Goal: Register for event/course

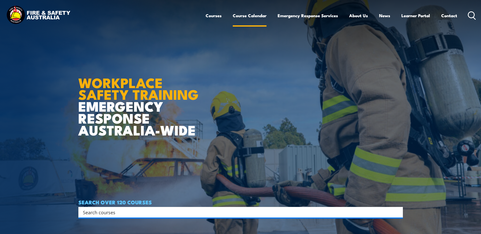
click at [254, 15] on link "Course Calendar" at bounding box center [250, 15] width 34 height 13
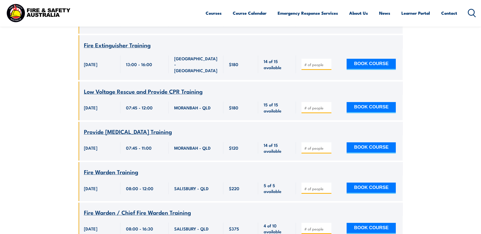
scroll to position [3425, 0]
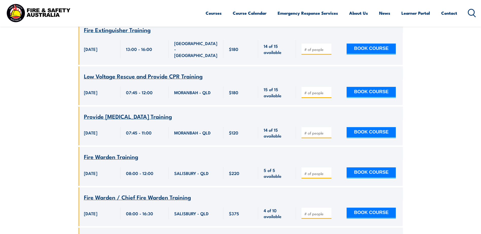
click at [473, 12] on icon at bounding box center [472, 13] width 8 height 8
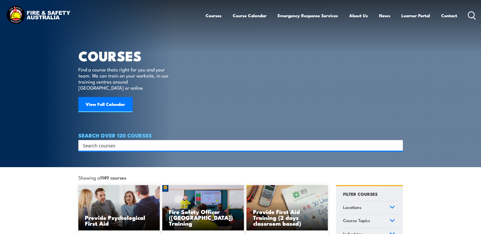
click at [119, 142] on input "Search input" at bounding box center [237, 146] width 309 height 8
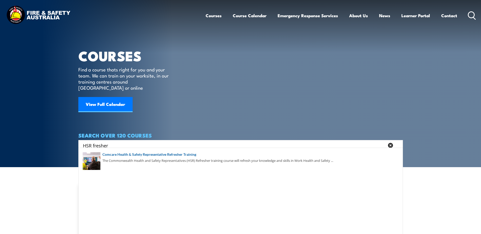
type input "HSR fresher"
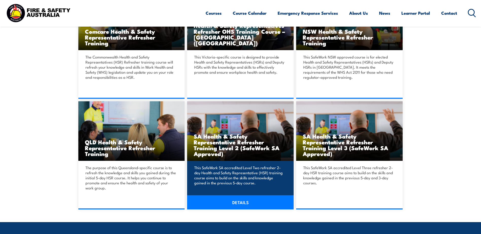
scroll to position [178, 0]
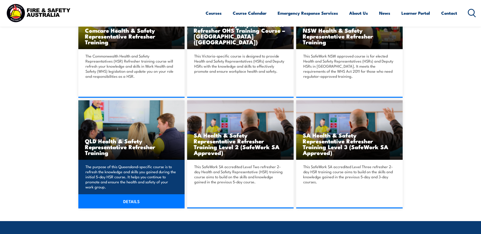
click at [131, 143] on h3 "QLD Health & Safety Representative Refresher Training" at bounding box center [131, 147] width 93 height 18
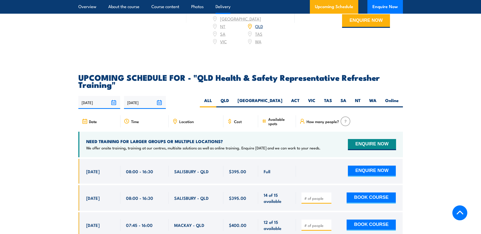
scroll to position [812, 0]
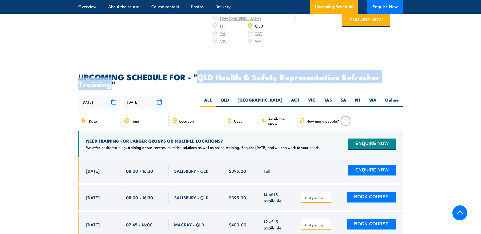
drag, startPoint x: 198, startPoint y: 81, endPoint x: 112, endPoint y: 89, distance: 86.4
click at [112, 88] on h2 "UPCOMING SCHEDULE FOR - "QLD Health & Safety Representative Refresher Training"" at bounding box center [240, 80] width 325 height 14
copy h2 "QLD Health & Safety Representative Refresher Training"
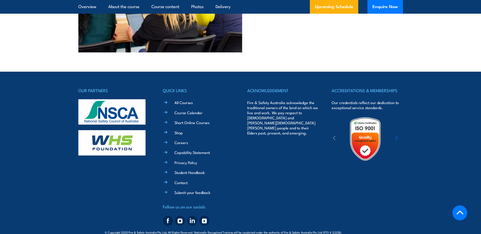
scroll to position [1598, 0]
